Goal: Task Accomplishment & Management: Manage account settings

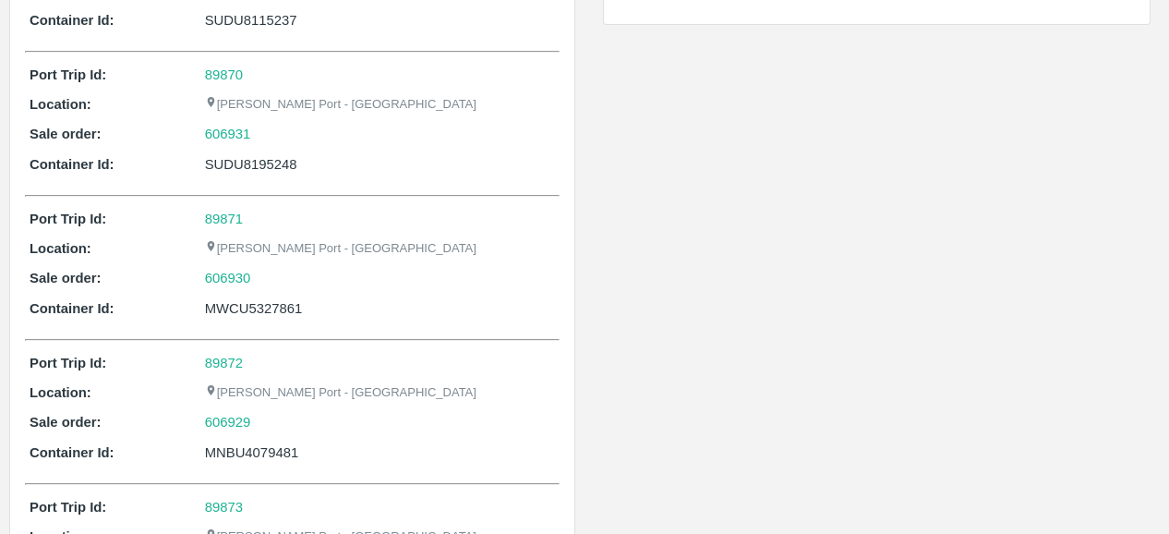
scroll to position [366, 0]
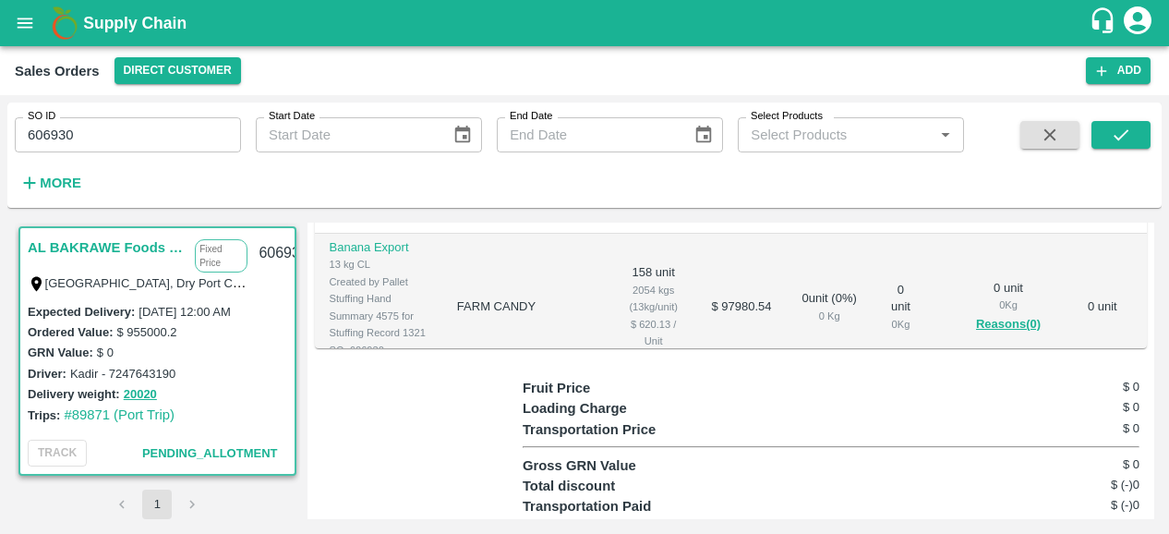
scroll to position [703, 0]
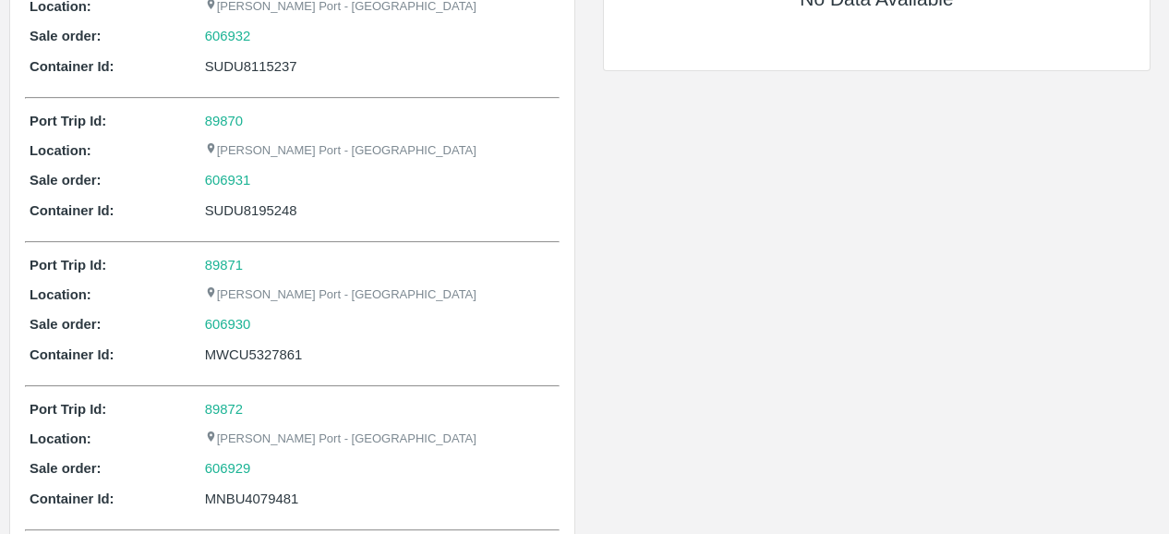
scroll to position [205, 0]
click at [234, 258] on link "89871" at bounding box center [224, 264] width 38 height 15
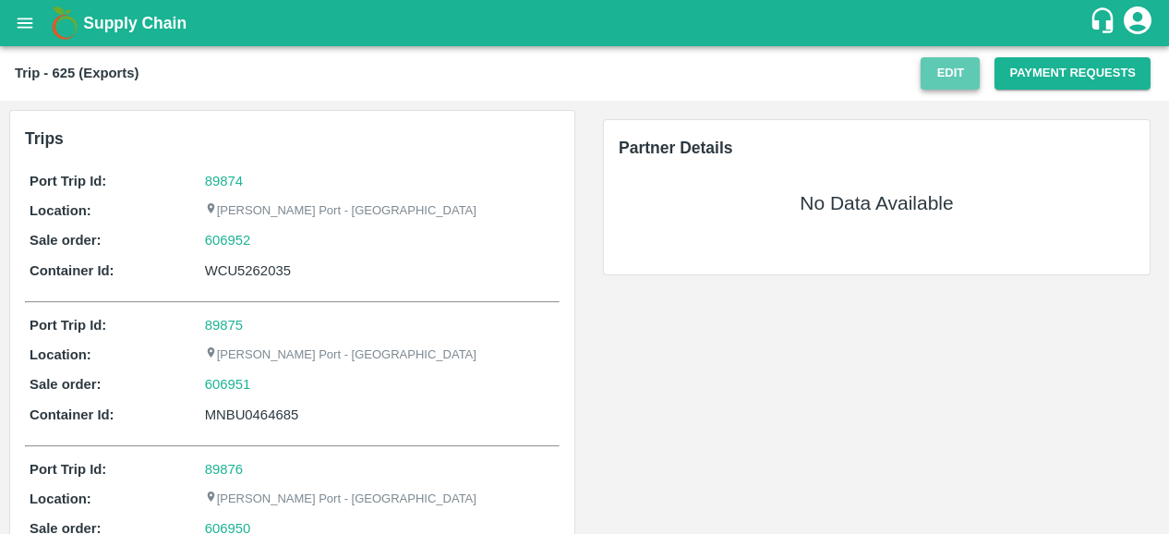
click at [952, 70] on button "Edit" at bounding box center [949, 73] width 59 height 32
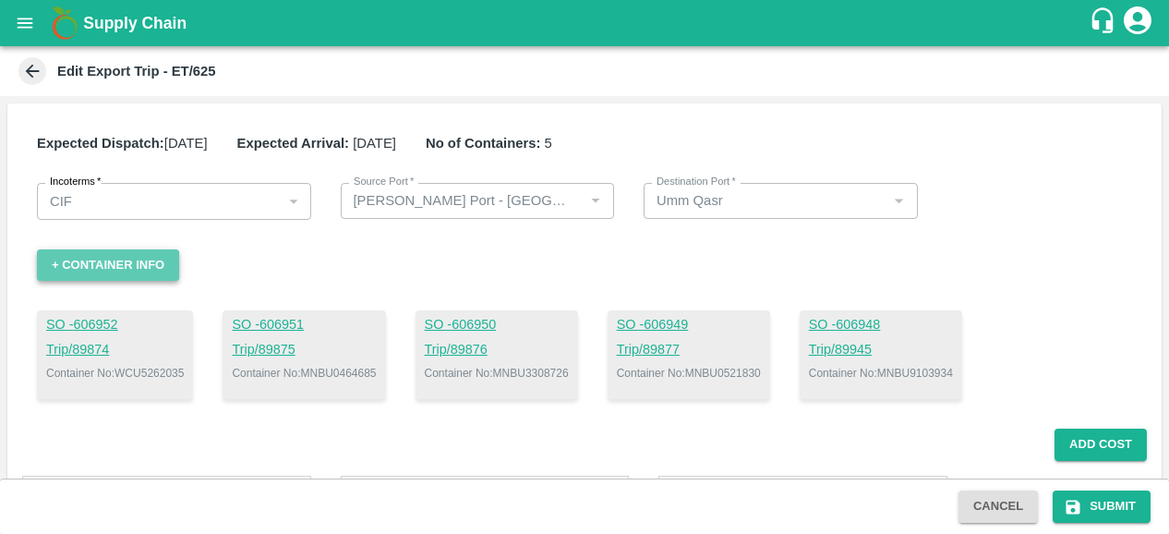
click at [124, 258] on button "+ Container Info" at bounding box center [108, 265] width 142 height 32
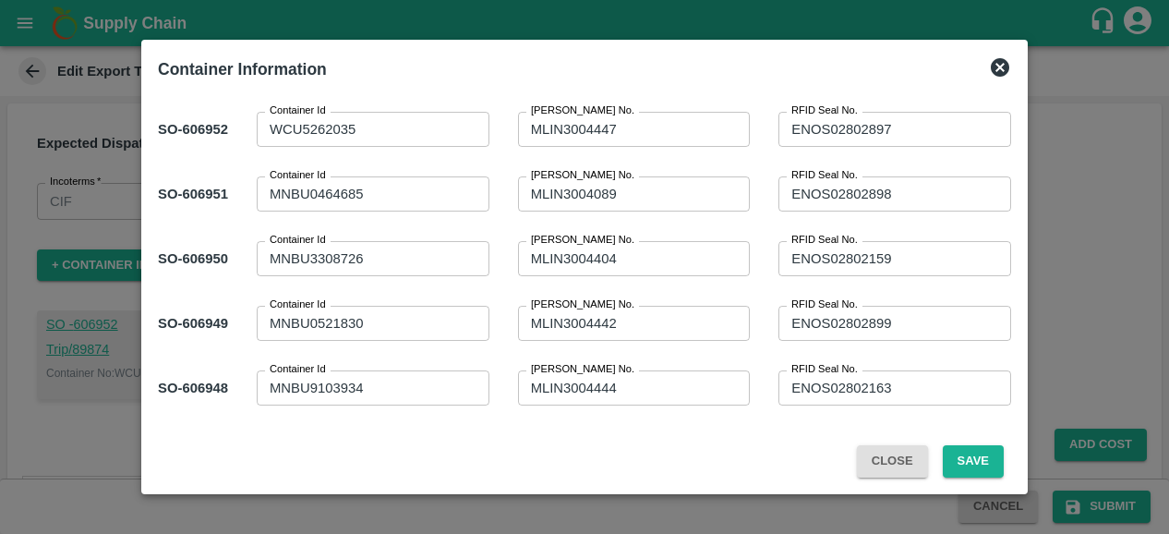
click at [266, 124] on div "WCU5262035 x Container Id" at bounding box center [373, 129] width 233 height 35
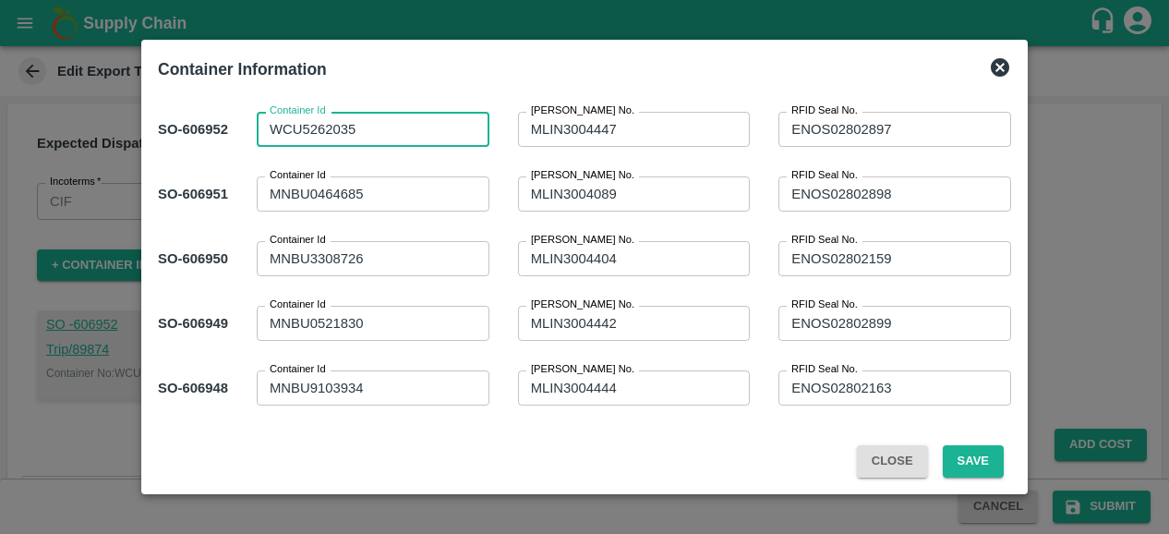
click at [388, 136] on textarea "WCU5262035" at bounding box center [373, 129] width 207 height 19
paste textarea "M"
type textarea "MWCU5262035"
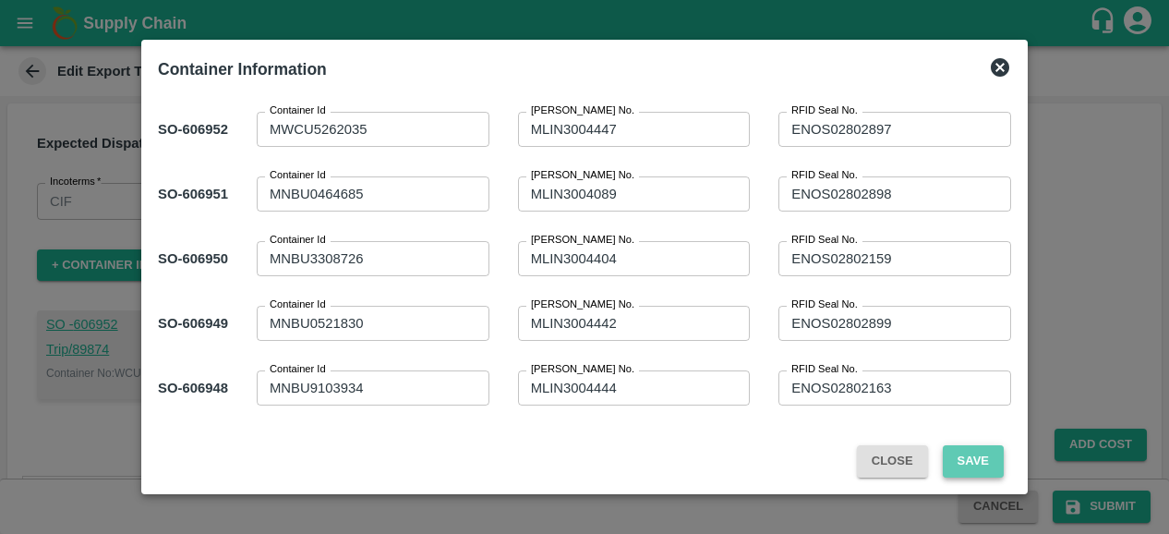
click at [978, 452] on button "Save" at bounding box center [972, 461] width 61 height 32
